Goal: Information Seeking & Learning: Learn about a topic

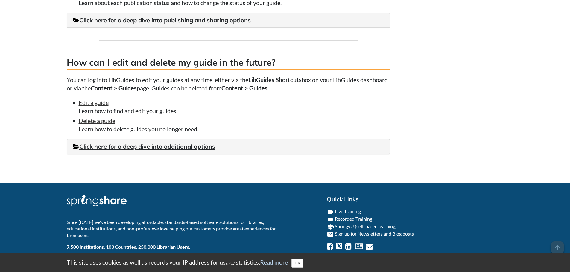
scroll to position [1585, 0]
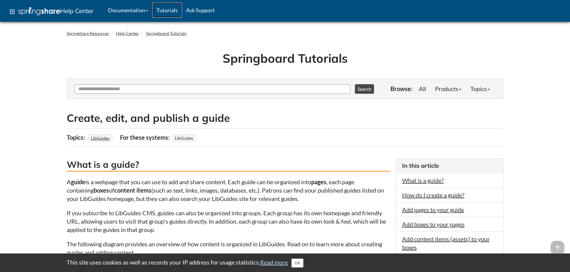
click at [164, 9] on link "Tutorials" at bounding box center [167, 10] width 30 height 15
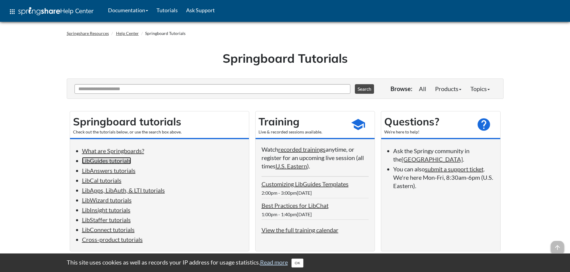
click at [90, 162] on link "LibGuides tutorials" at bounding box center [106, 160] width 49 height 7
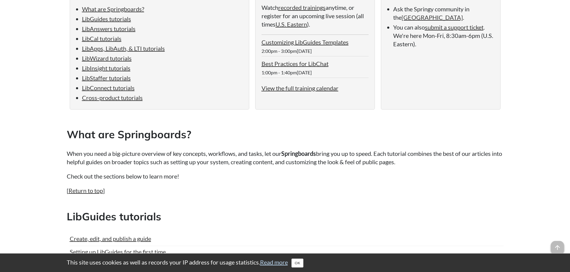
scroll to position [83, 0]
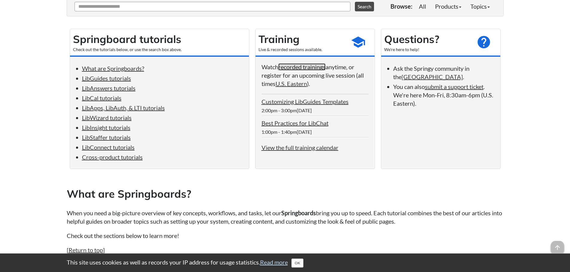
click at [293, 69] on link "recorded trainings" at bounding box center [301, 66] width 47 height 7
